Goal: Task Accomplishment & Management: Manage account settings

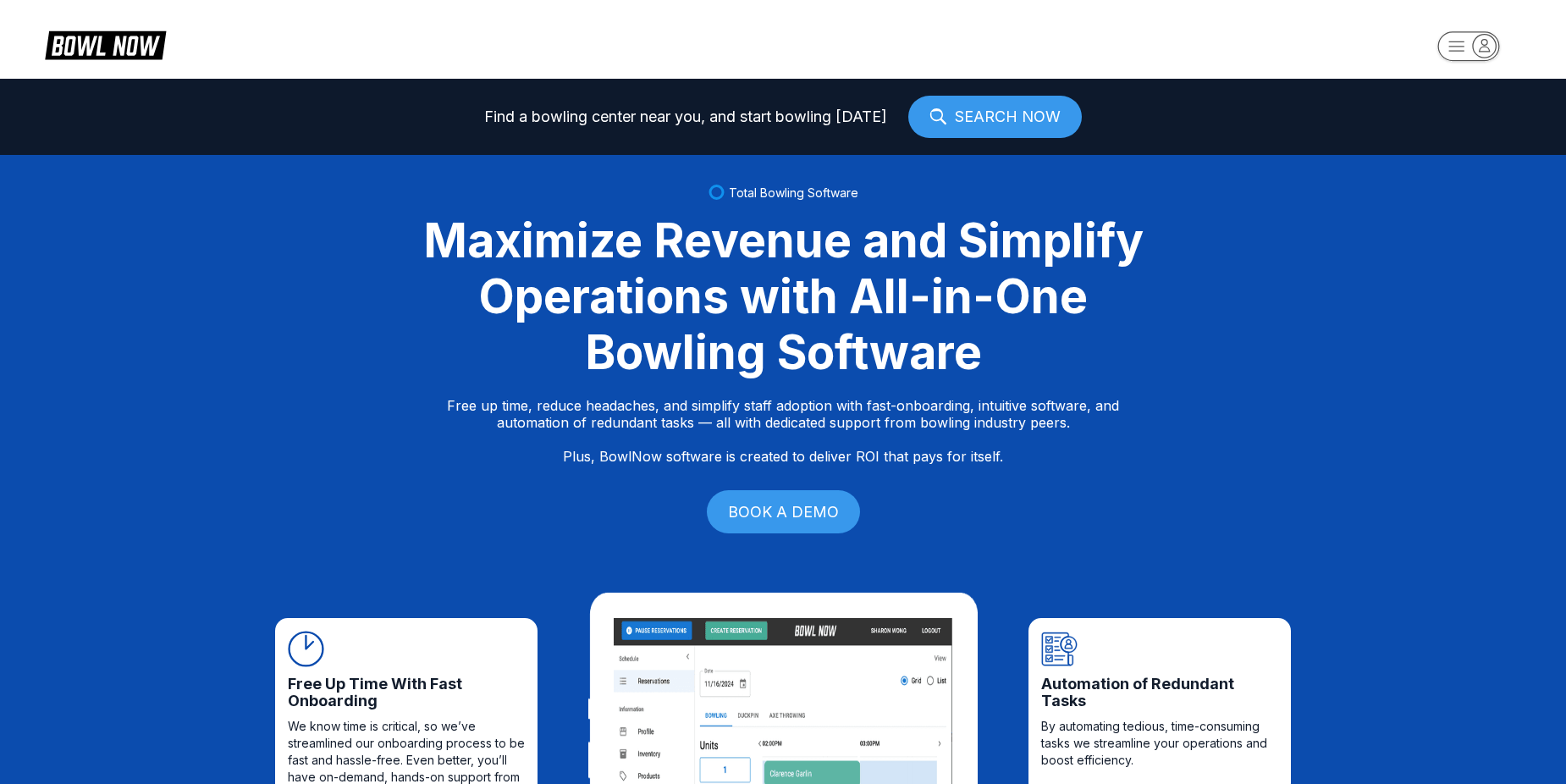
click at [1459, 51] on rect "button" at bounding box center [1469, 46] width 62 height 30
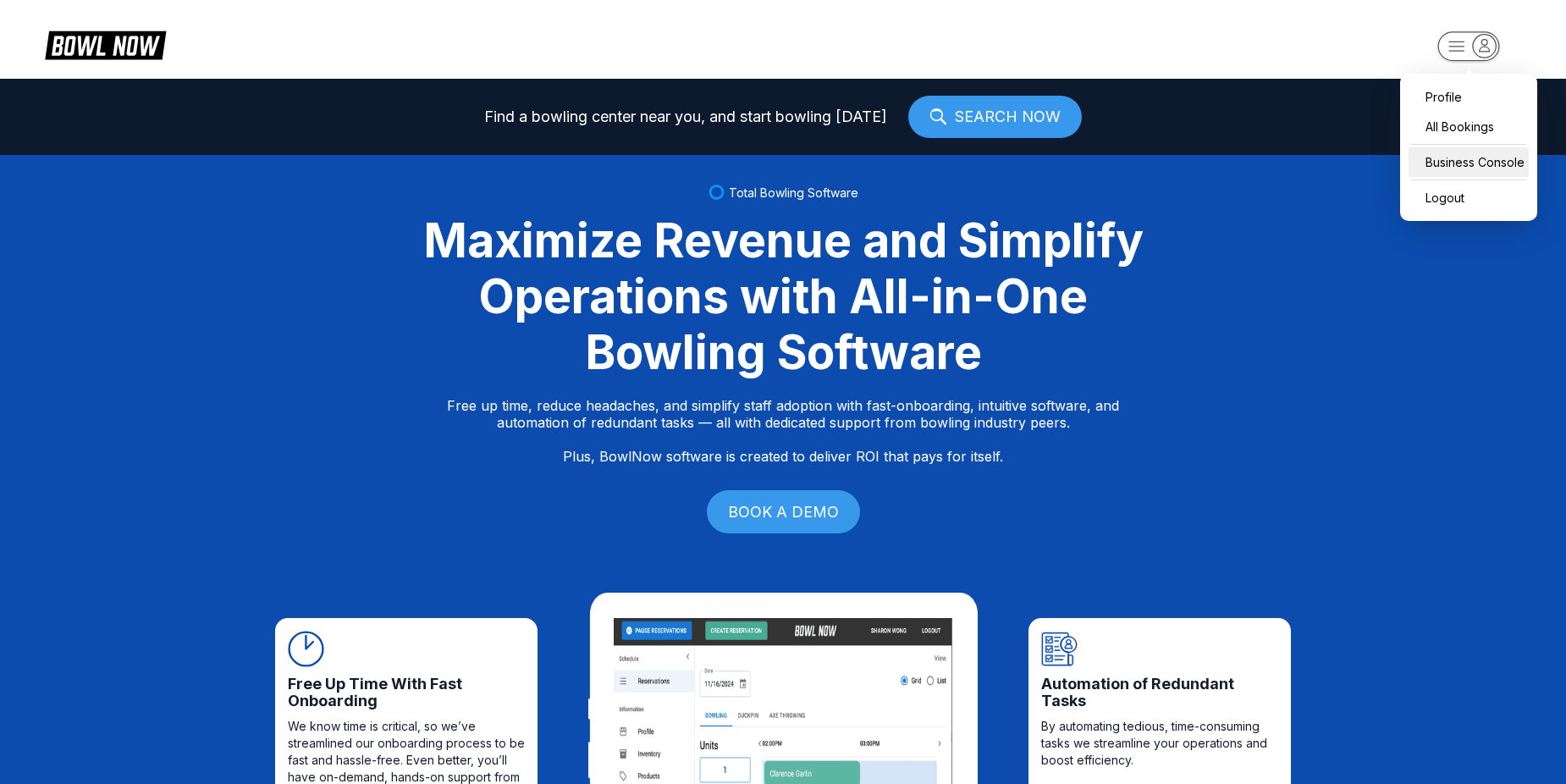
click at [1481, 167] on div "Business Console" at bounding box center [1469, 162] width 120 height 30
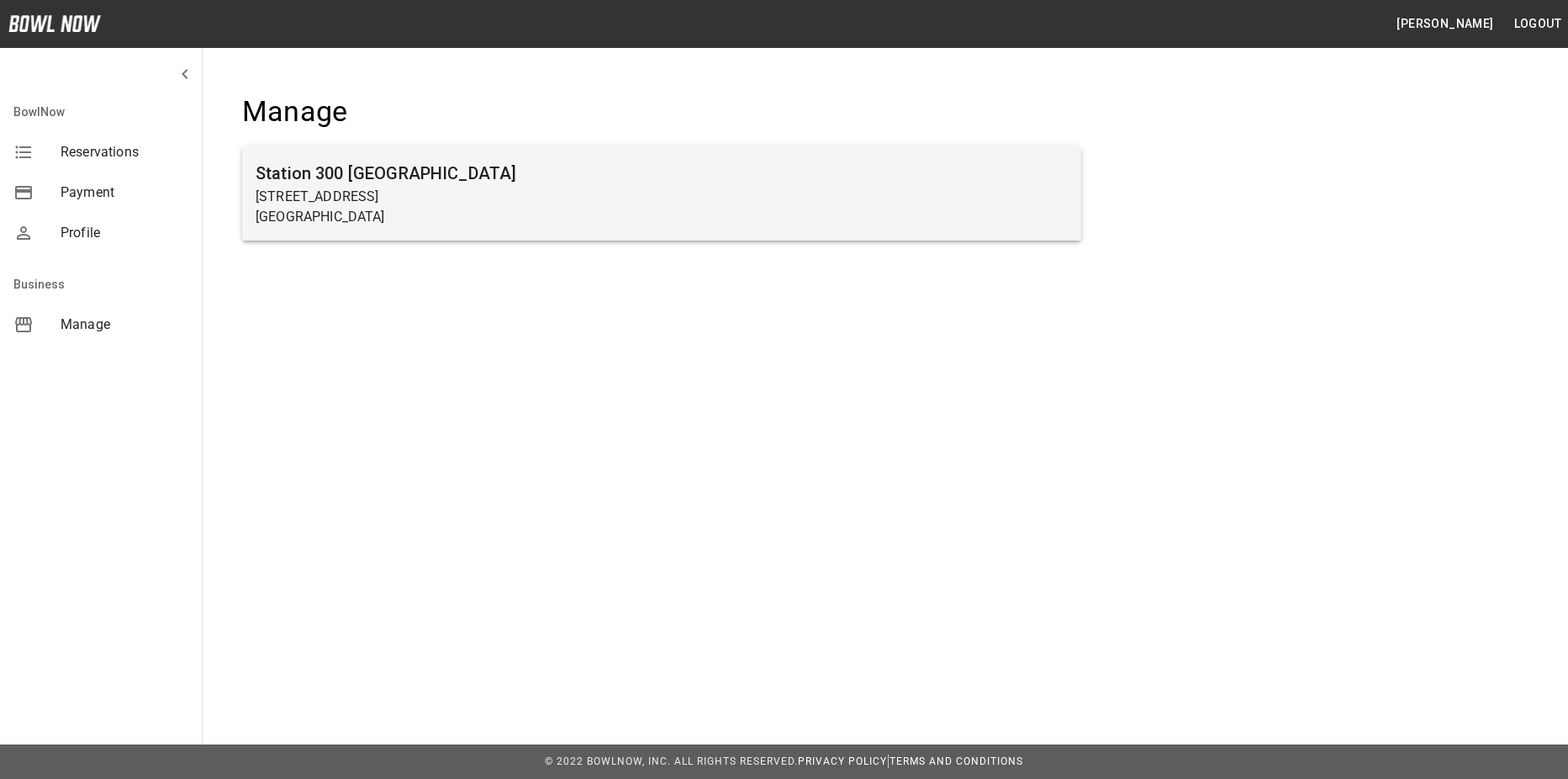
click at [642, 163] on h6 "Station 300 [GEOGRAPHIC_DATA]" at bounding box center [661, 173] width 812 height 27
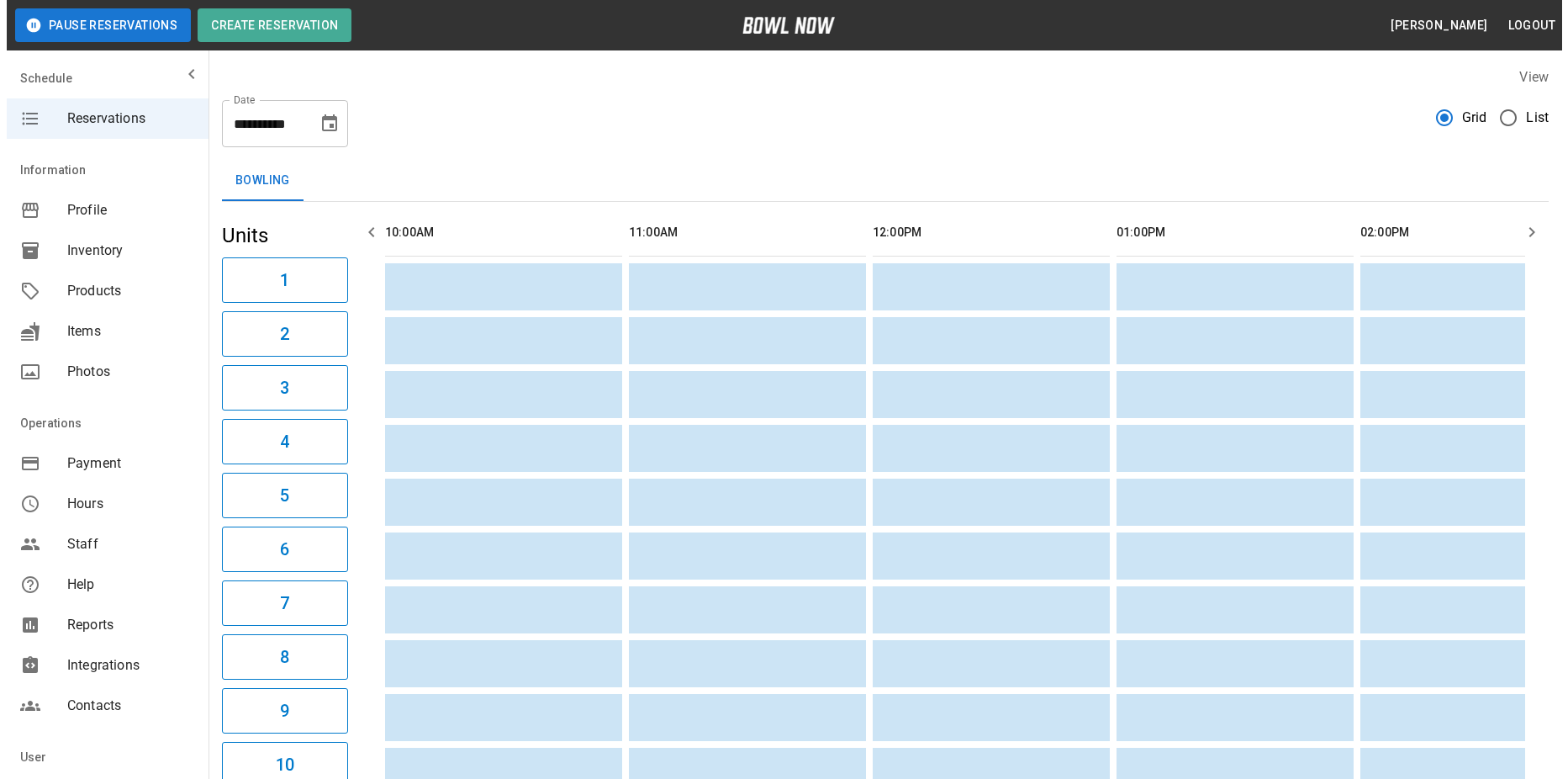
scroll to position [0, 2194]
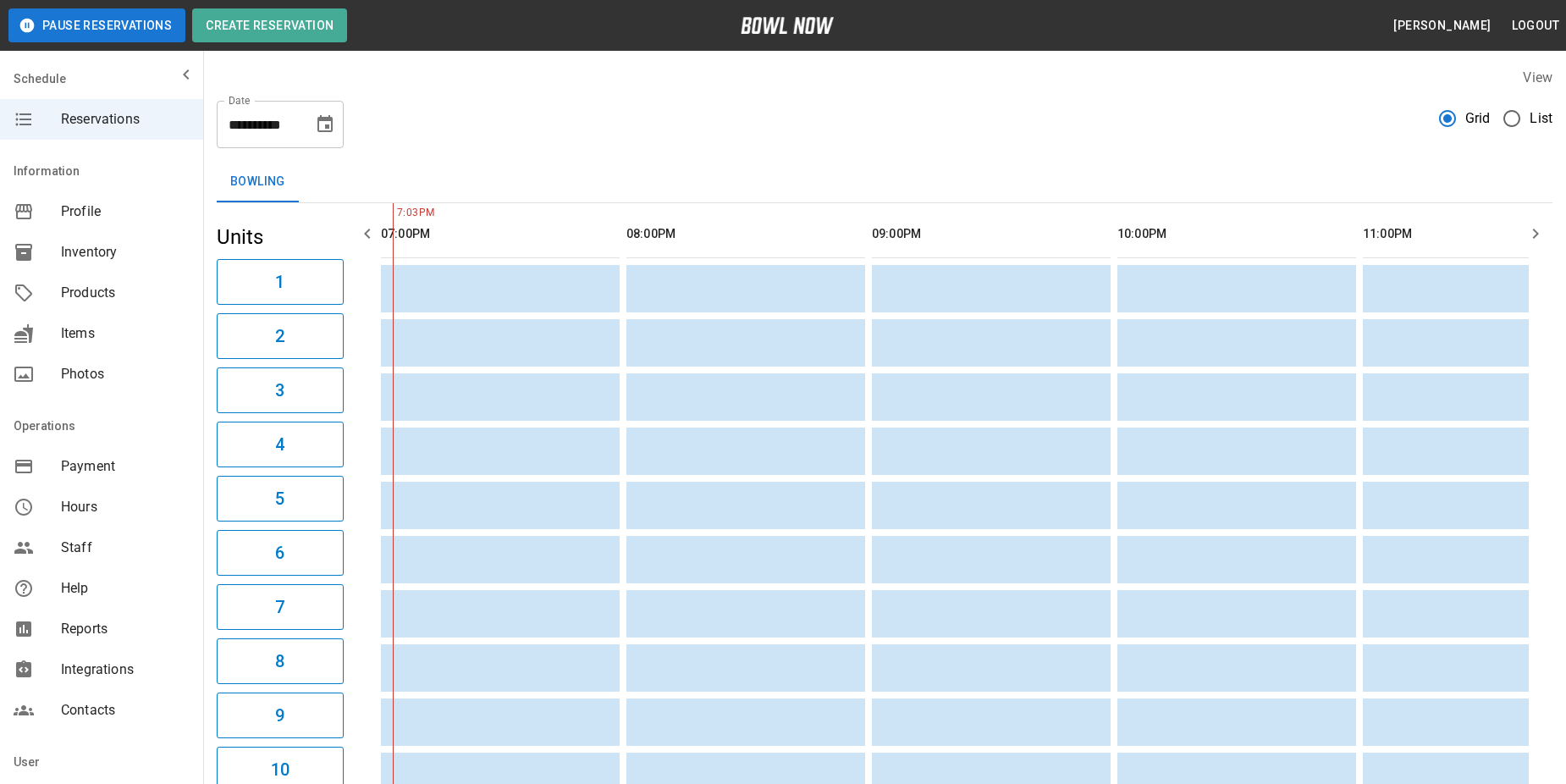
click at [1532, 122] on span "List" at bounding box center [1541, 118] width 23 height 20
